Goal: Task Accomplishment & Management: Use online tool/utility

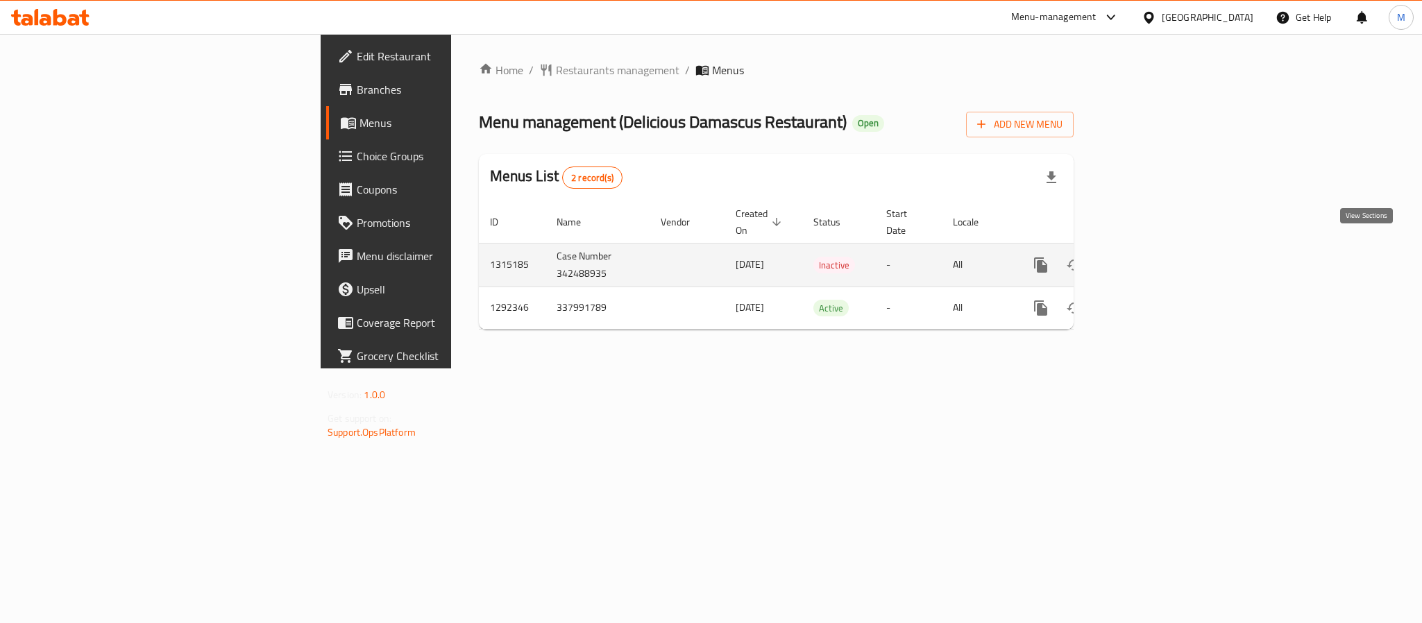
click at [1149, 258] on icon "enhanced table" at bounding box center [1141, 265] width 17 height 17
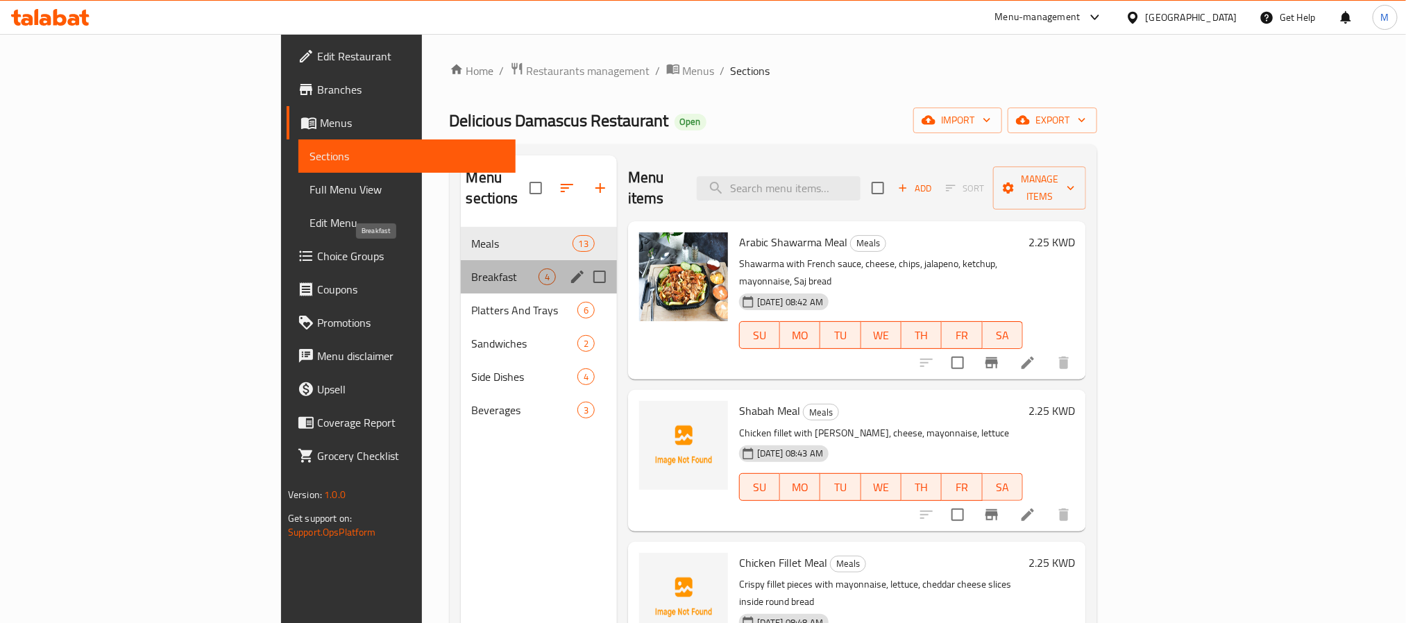
click at [472, 269] on span "Breakfast" at bounding box center [505, 277] width 67 height 17
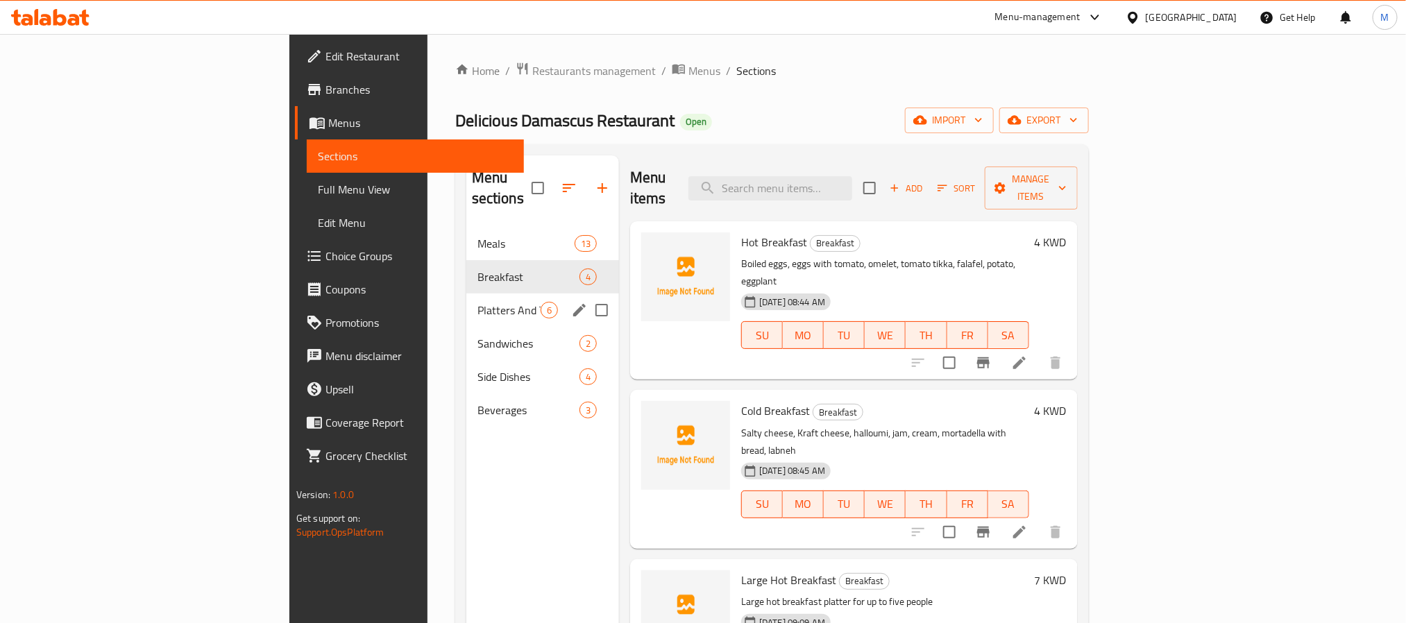
click at [466, 300] on div "Platters And Trays 6" at bounding box center [542, 310] width 153 height 33
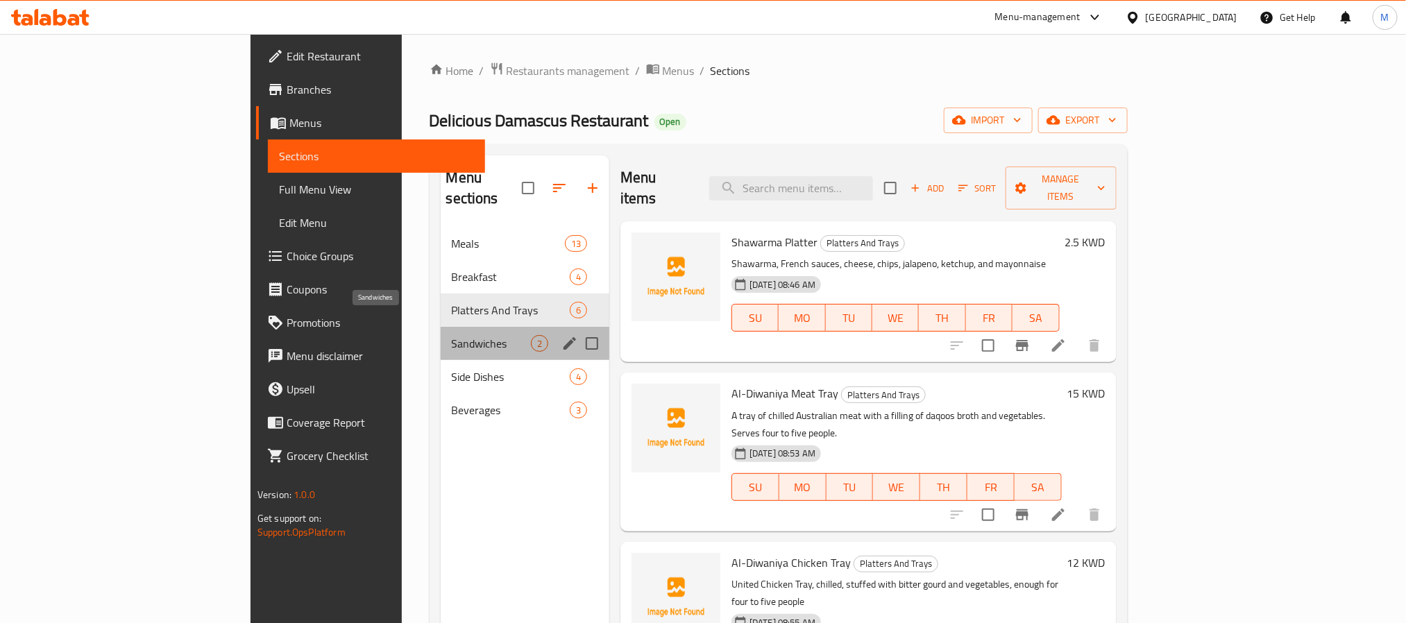
click at [452, 335] on span "Sandwiches" at bounding box center [491, 343] width 79 height 17
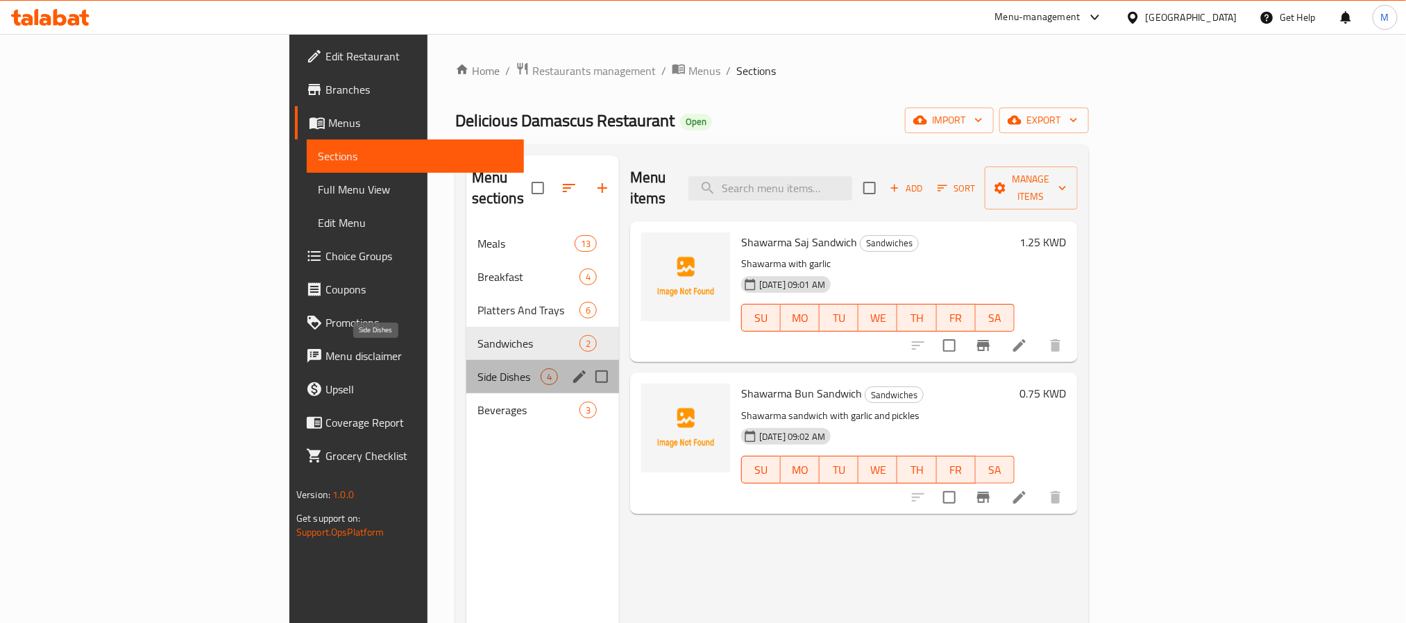
click at [477, 368] on span "Side Dishes" at bounding box center [508, 376] width 63 height 17
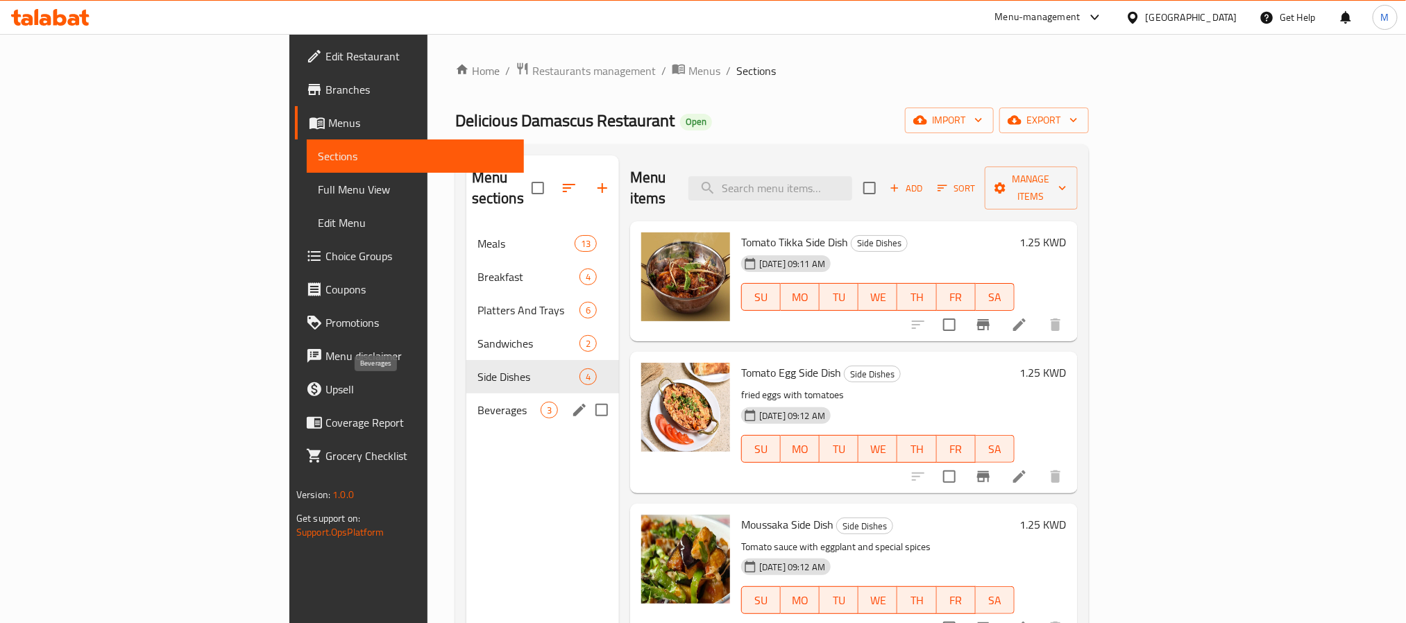
click at [477, 402] on span "Beverages" at bounding box center [508, 410] width 63 height 17
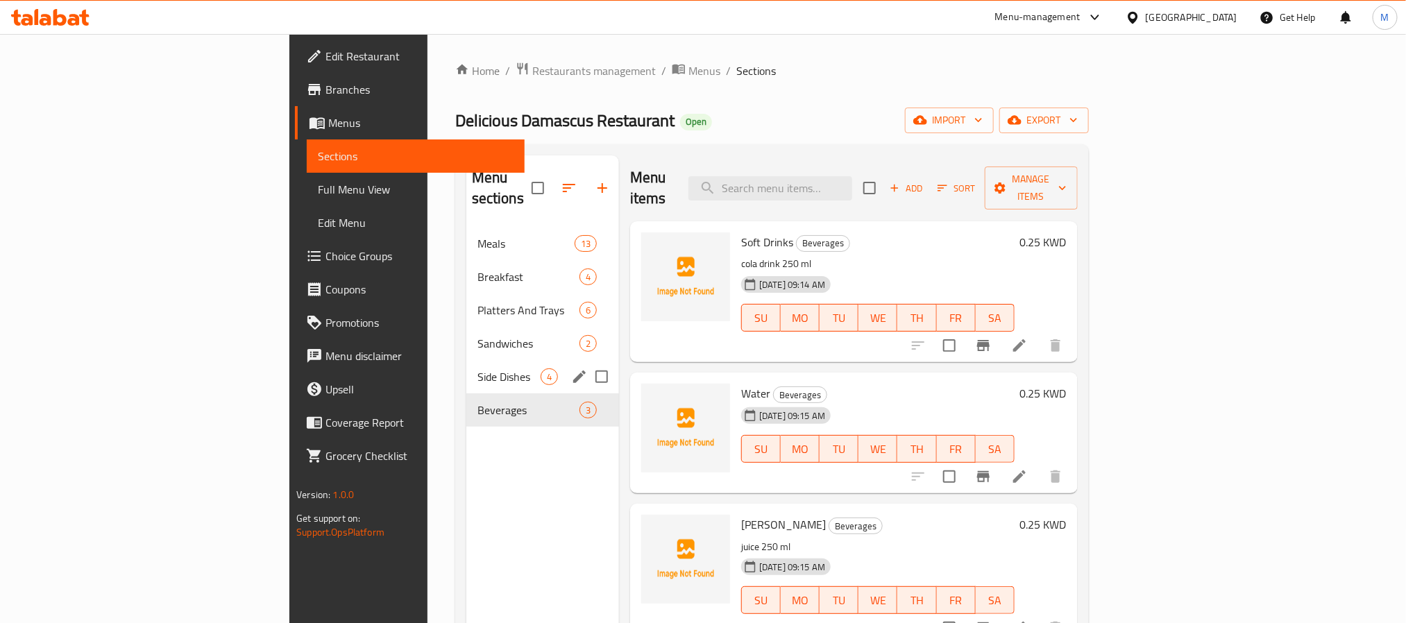
click at [466, 360] on div "Side Dishes 4" at bounding box center [542, 376] width 153 height 33
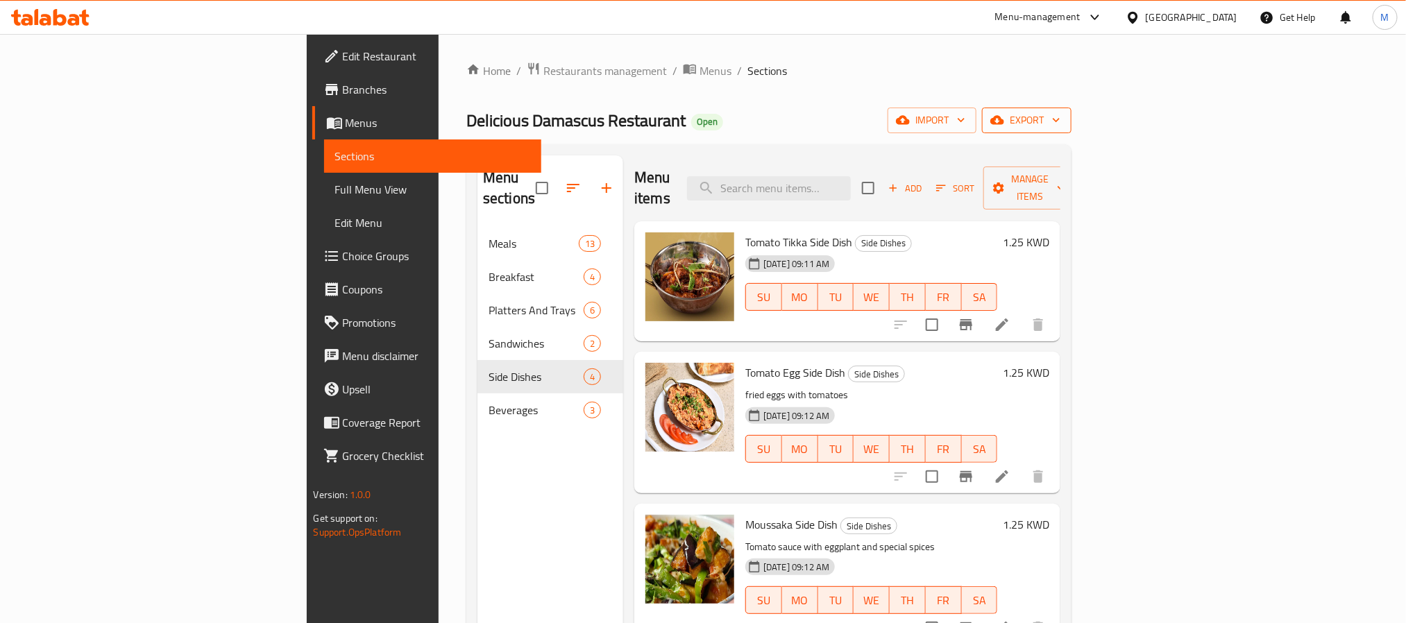
click at [1060, 112] on span "export" at bounding box center [1026, 120] width 67 height 17
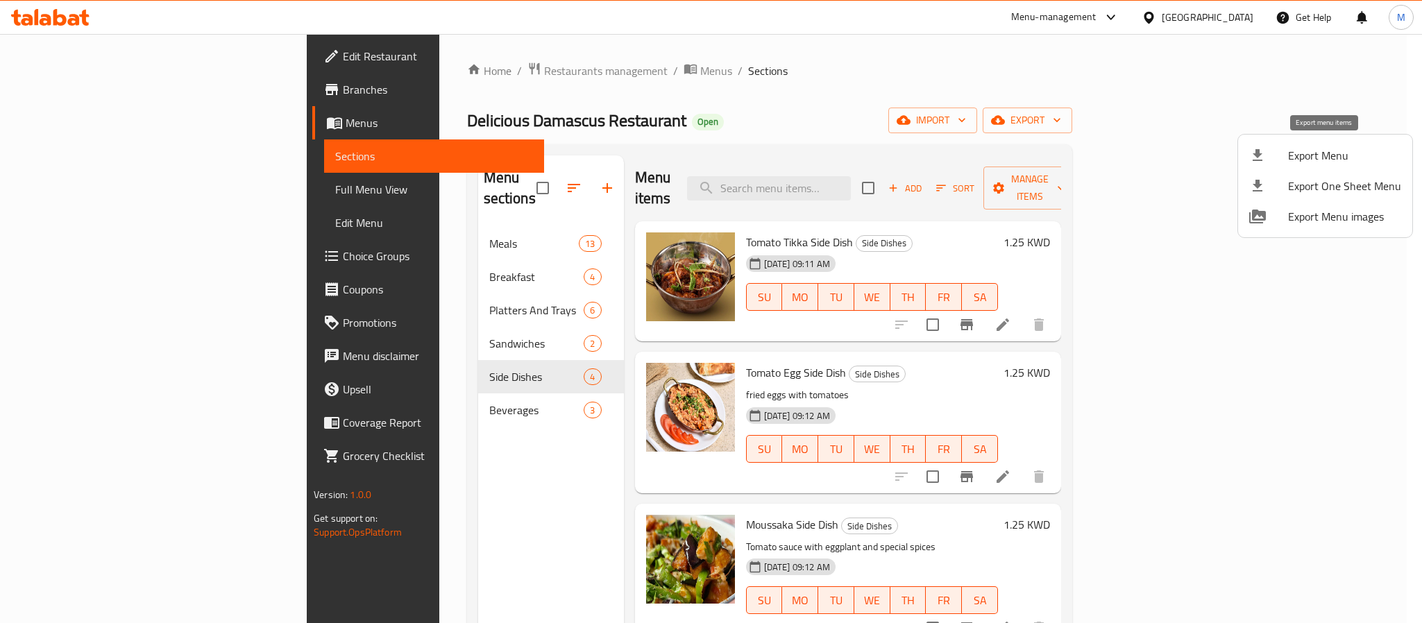
click at [1318, 149] on span "Export Menu" at bounding box center [1344, 155] width 113 height 17
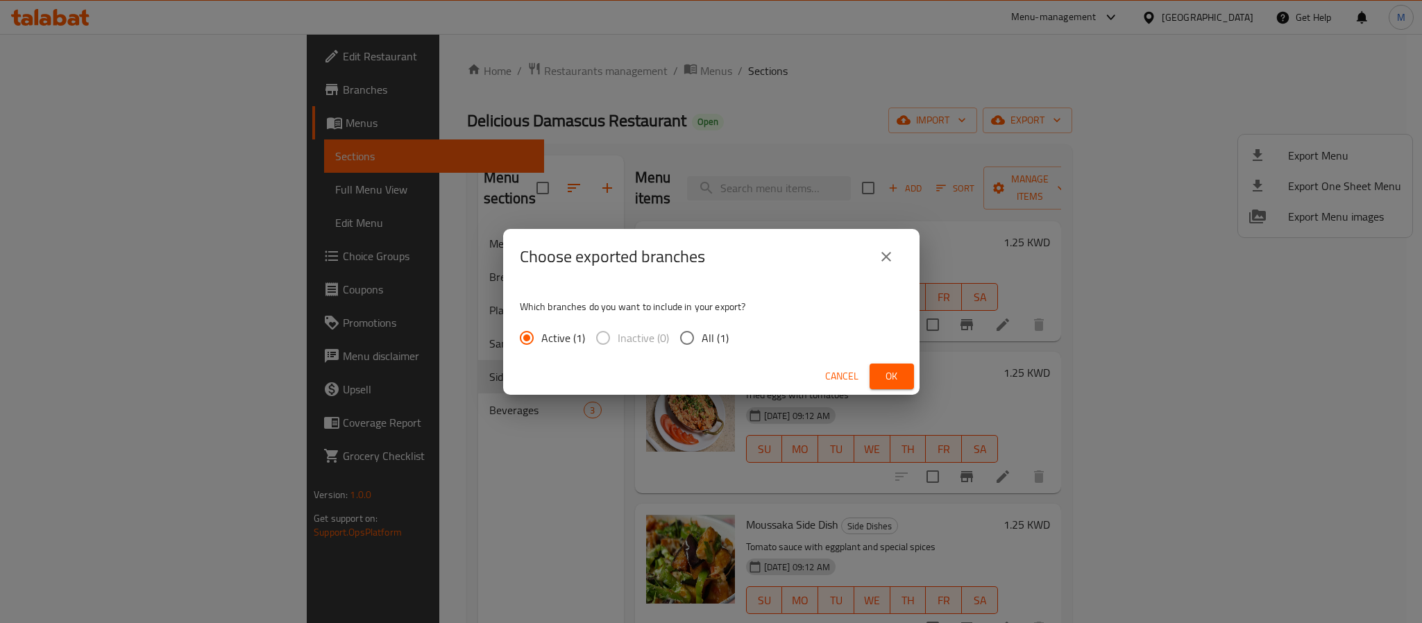
click at [702, 333] on span "All (1)" at bounding box center [715, 338] width 27 height 17
click at [700, 333] on input "All (1)" at bounding box center [686, 337] width 29 height 29
radio input "true"
click at [893, 368] on span "Ok" at bounding box center [892, 376] width 22 height 17
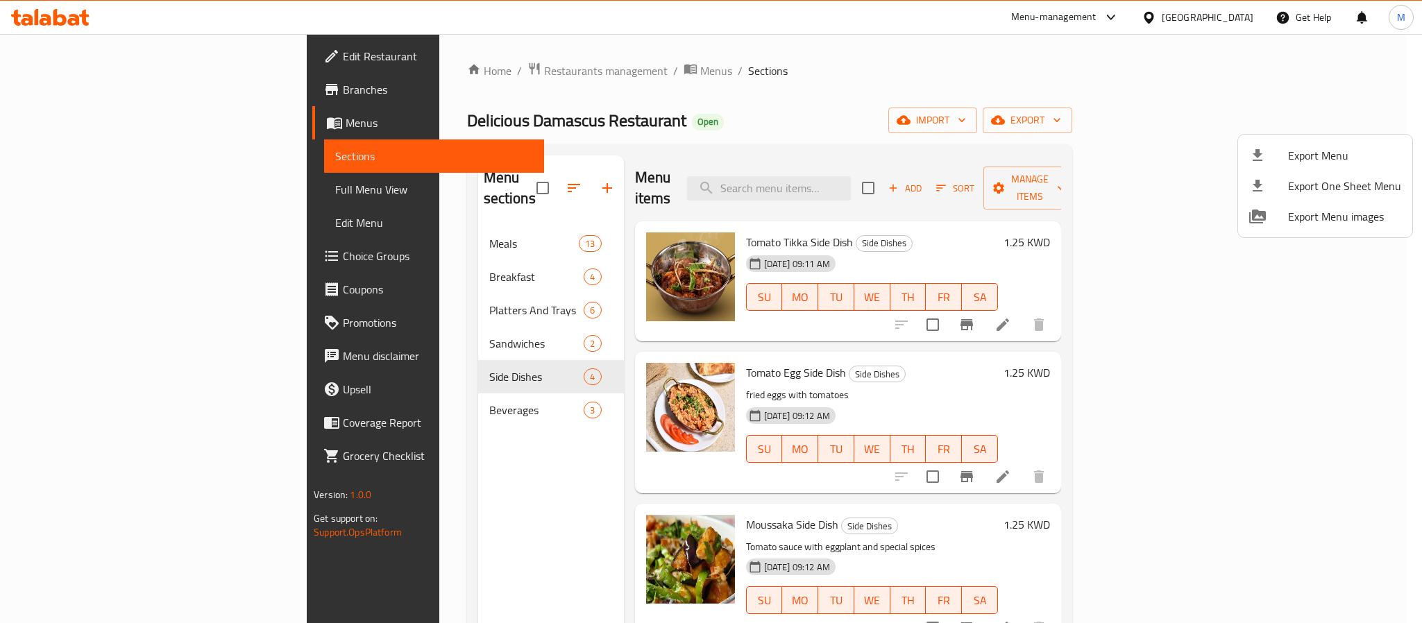
click at [731, 101] on div at bounding box center [711, 311] width 1422 height 623
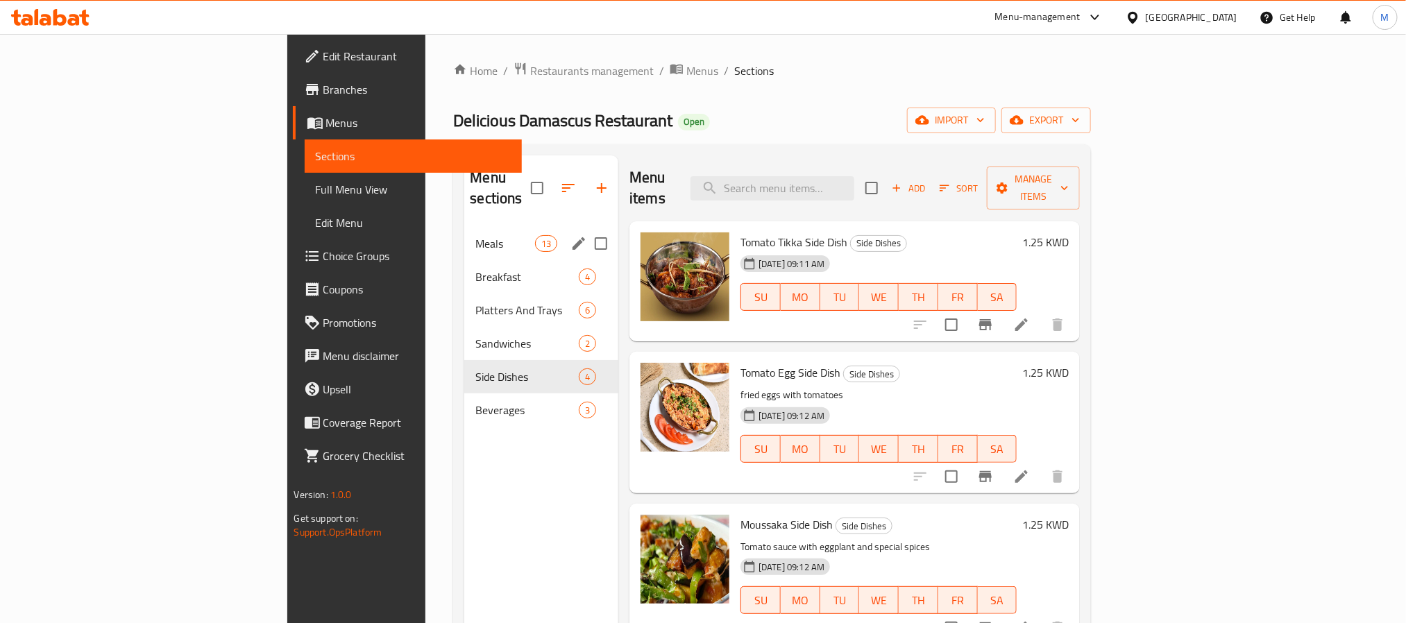
click at [464, 233] on div "Meals 13" at bounding box center [541, 243] width 154 height 33
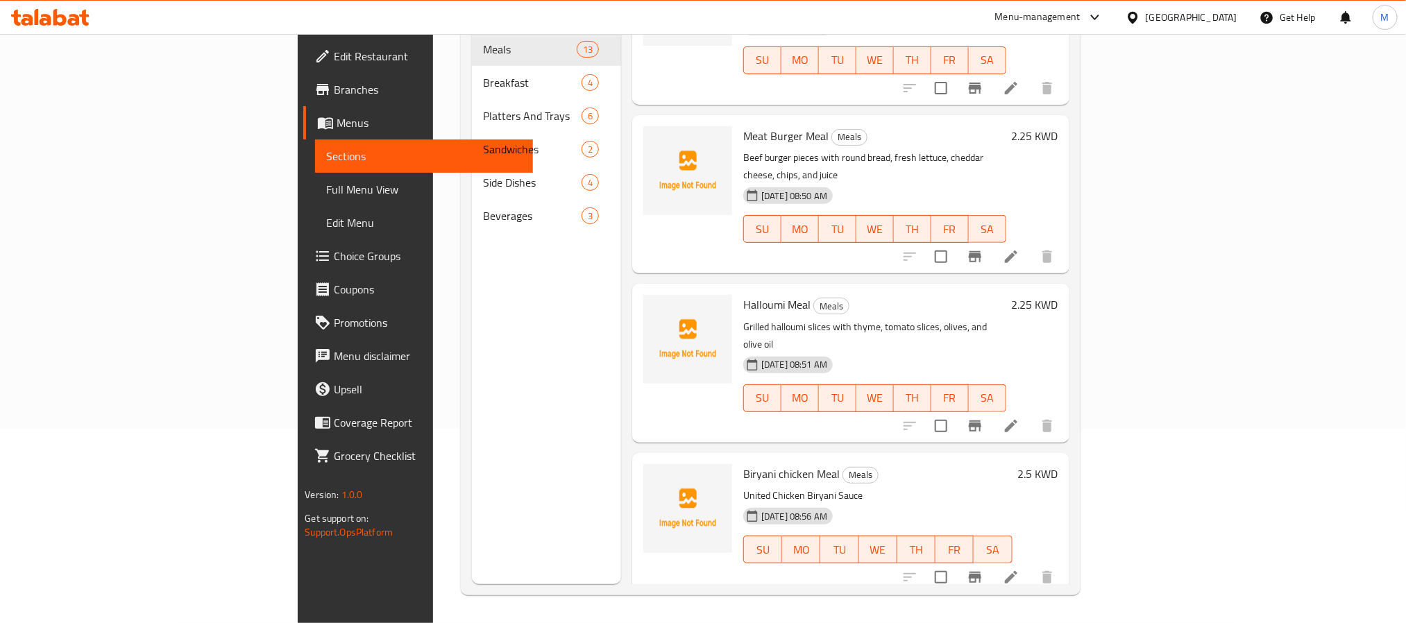
scroll to position [340, 0]
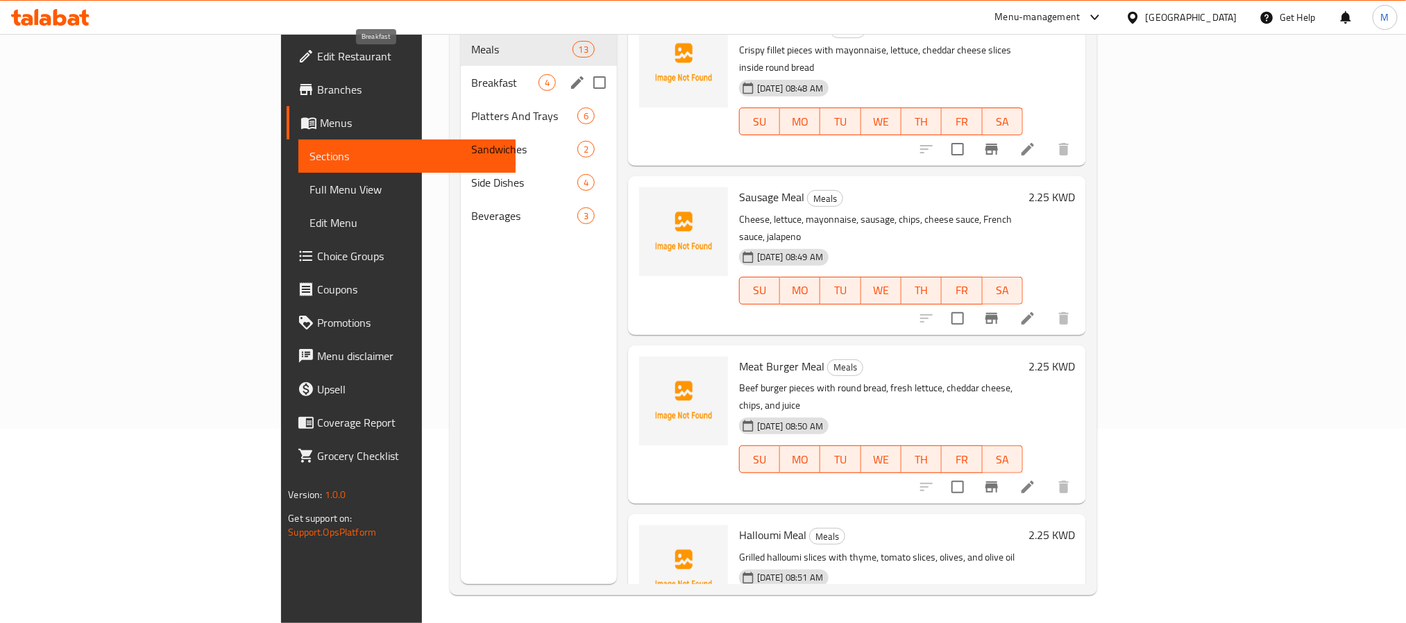
click at [472, 74] on span "Breakfast" at bounding box center [505, 82] width 67 height 17
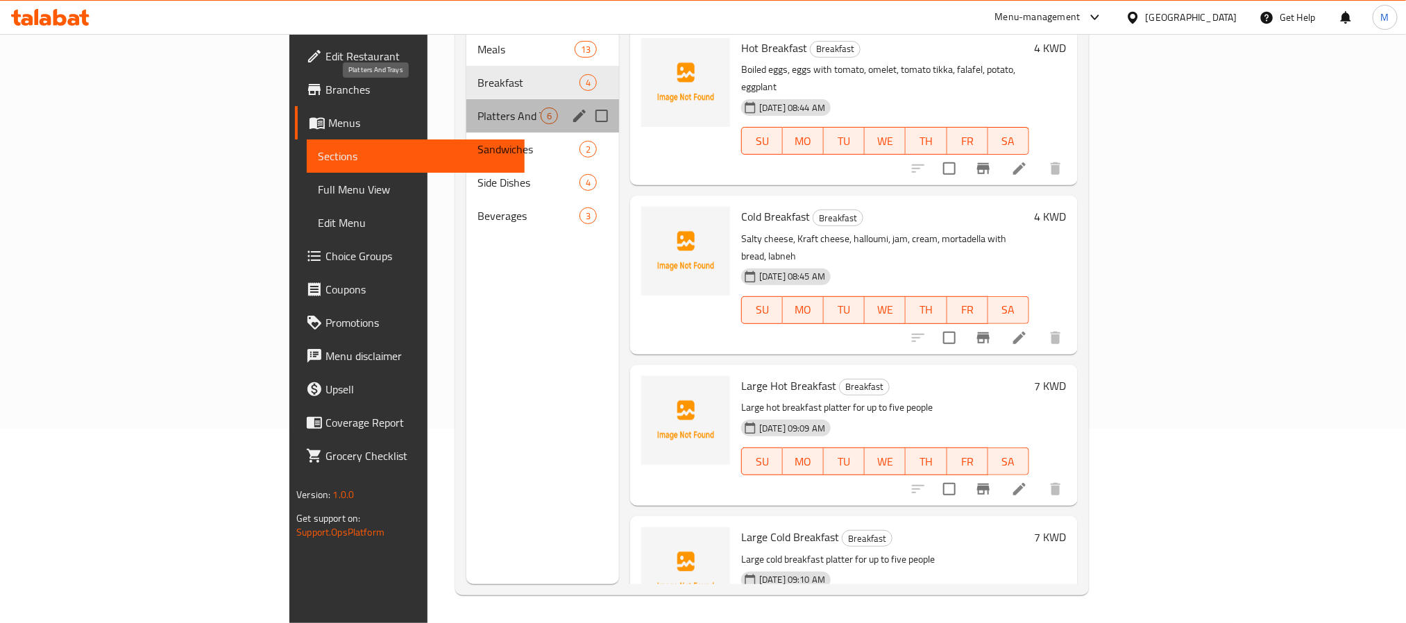
click at [477, 108] on span "Platters And Trays" at bounding box center [508, 116] width 63 height 17
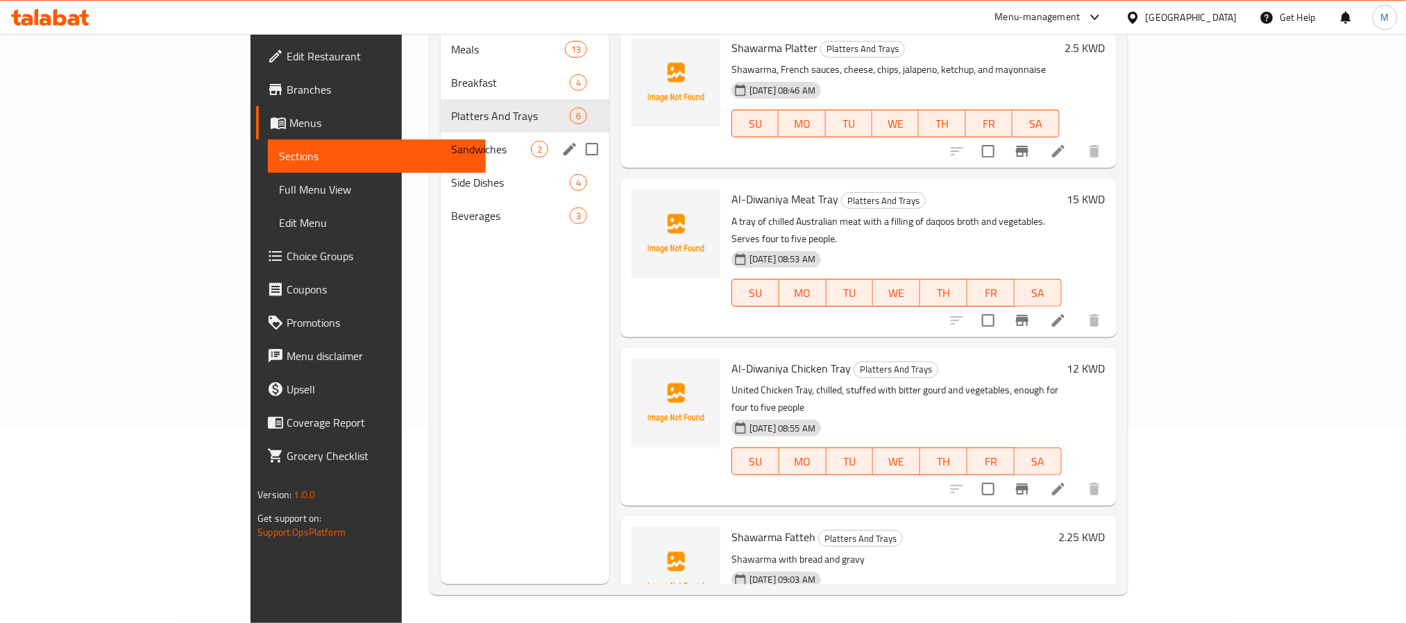
click at [441, 133] on div "Sandwiches 2" at bounding box center [525, 149] width 169 height 33
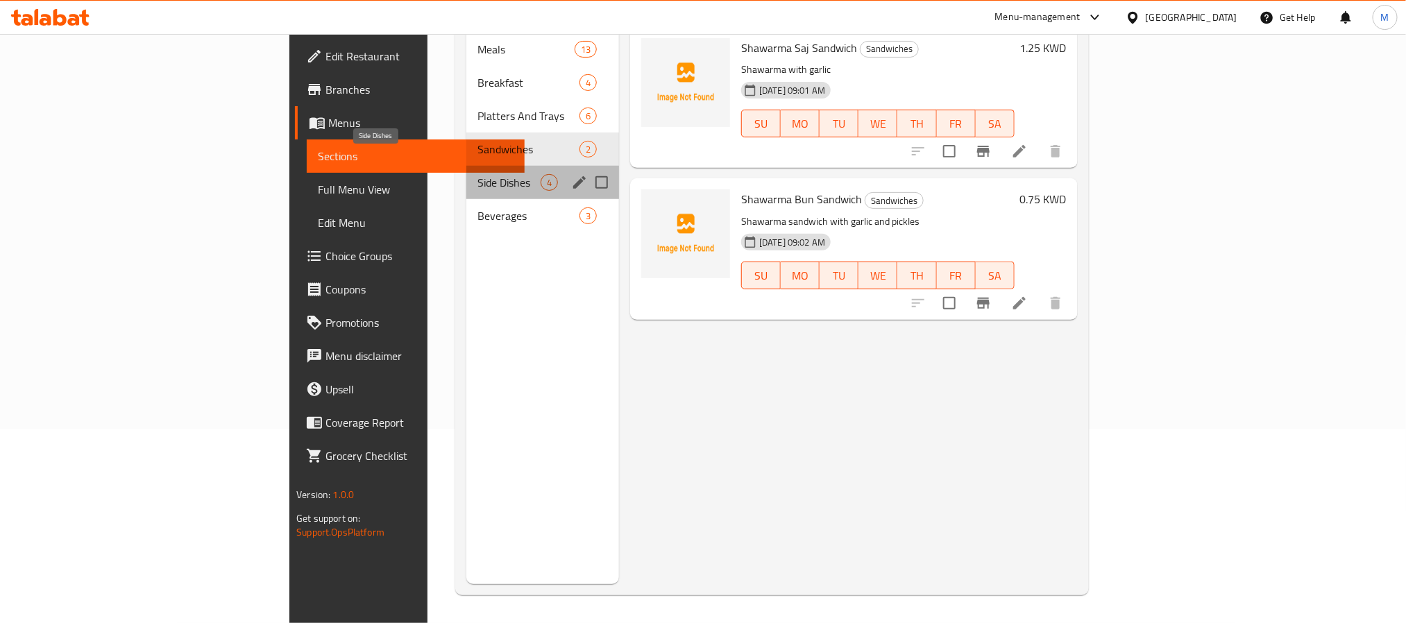
click at [477, 174] on span "Side Dishes" at bounding box center [508, 182] width 63 height 17
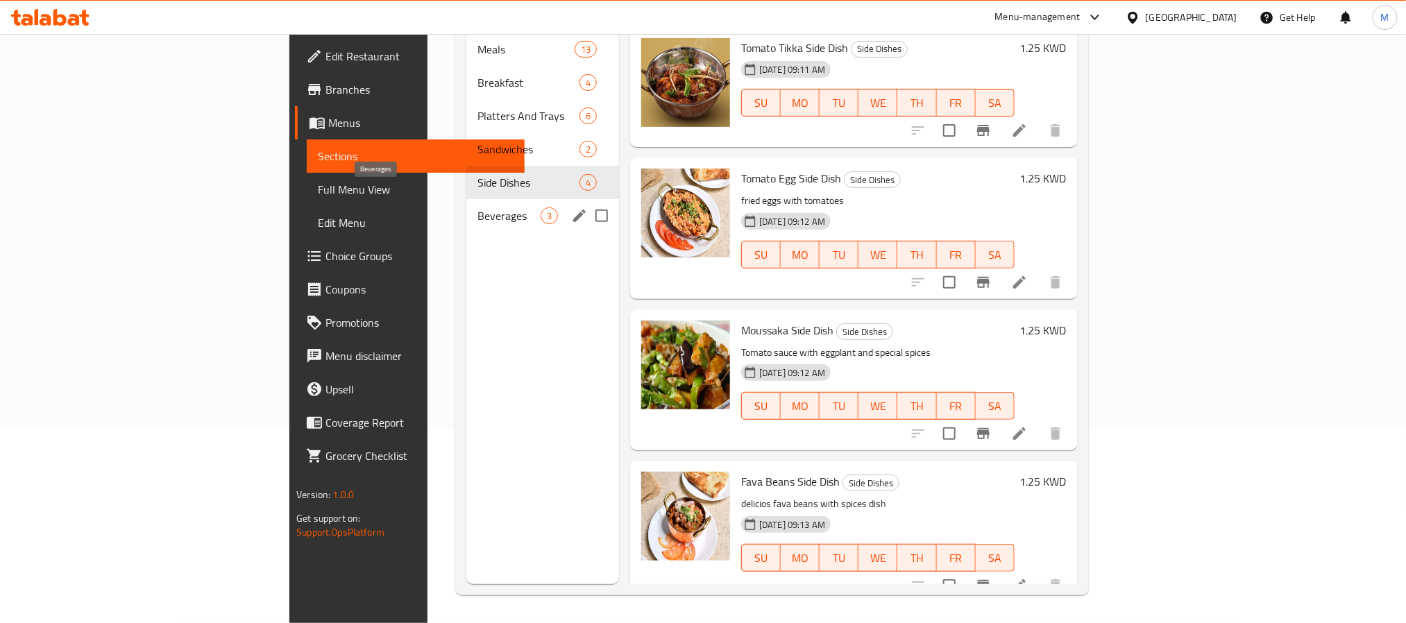
click at [477, 207] on span "Beverages" at bounding box center [508, 215] width 63 height 17
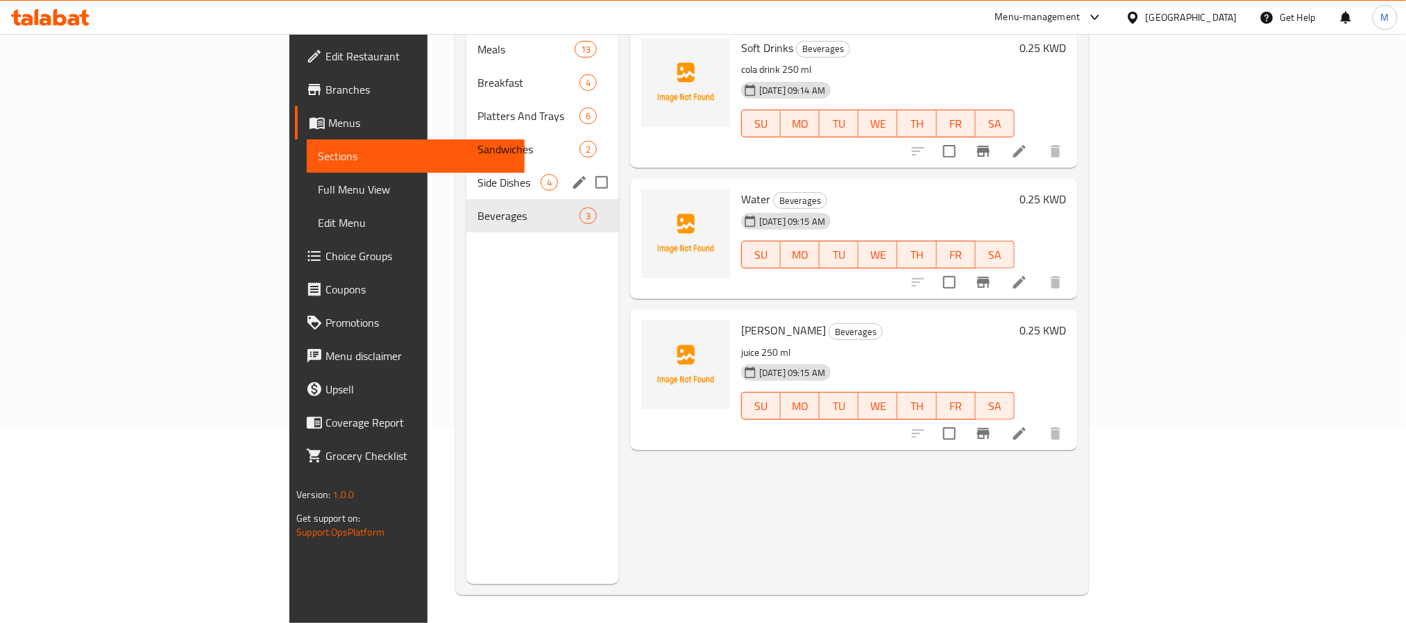
click at [466, 166] on div "Side Dishes 4" at bounding box center [542, 182] width 153 height 33
